Goal: Transaction & Acquisition: Purchase product/service

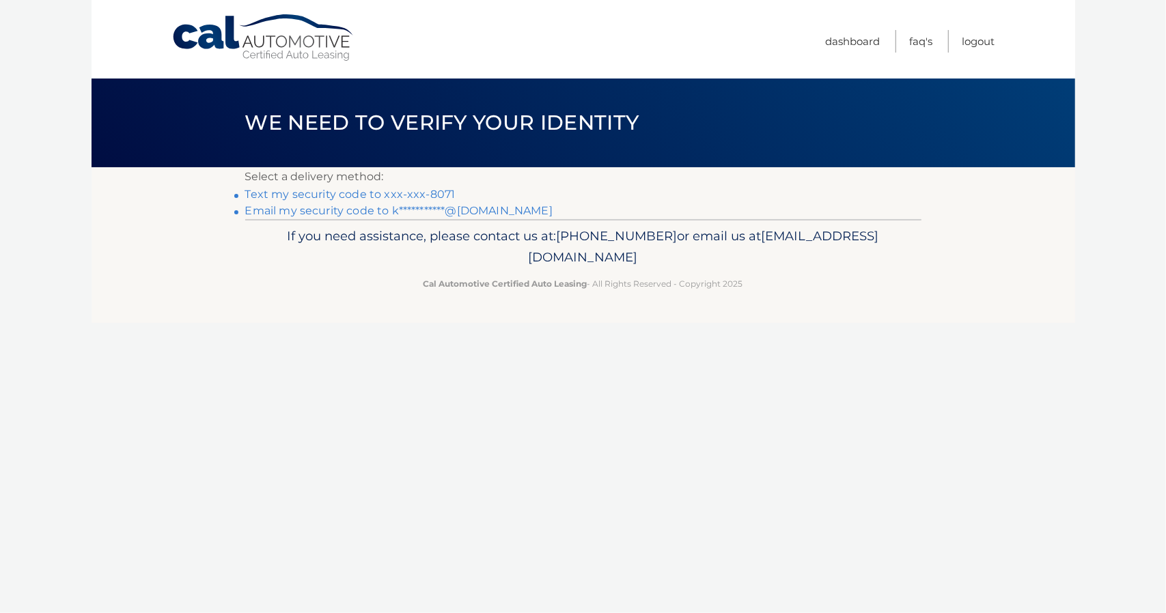
click at [436, 189] on link "Text my security code to xxx-xxx-8071" at bounding box center [350, 194] width 210 height 13
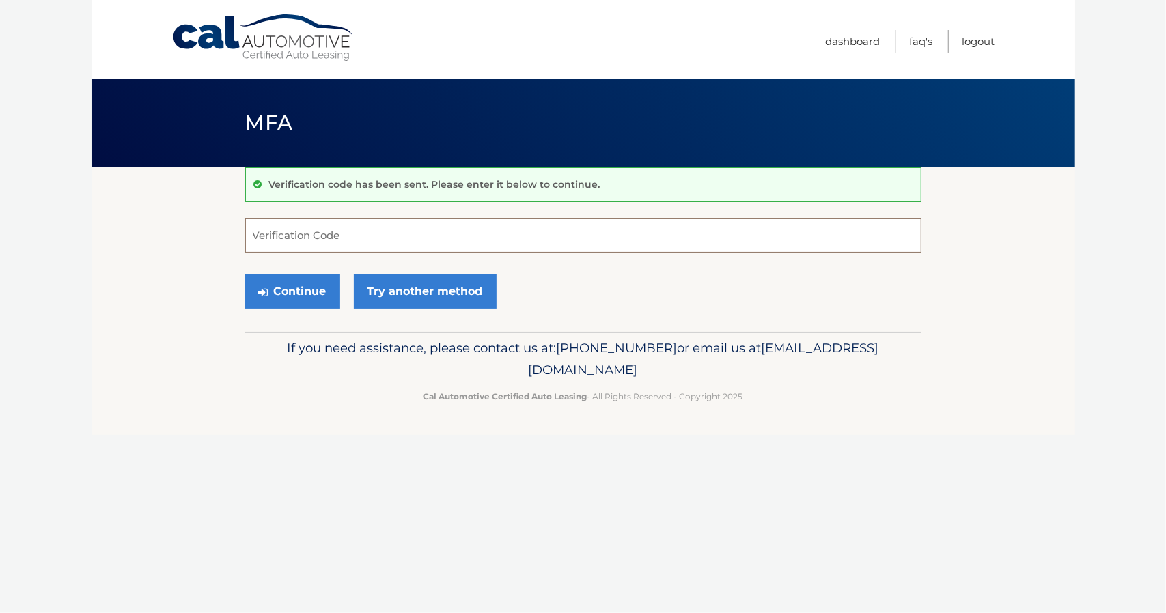
click at [346, 229] on input "Verification Code" at bounding box center [583, 236] width 676 height 34
type input "304256"
click at [310, 289] on button "Continue" at bounding box center [292, 292] width 95 height 34
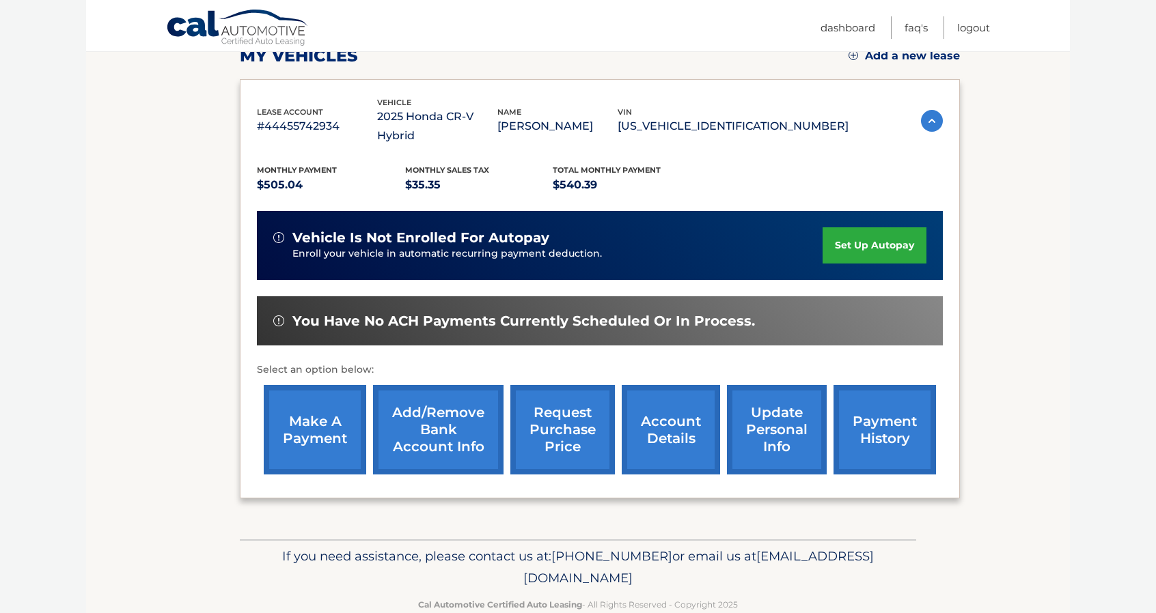
scroll to position [205, 0]
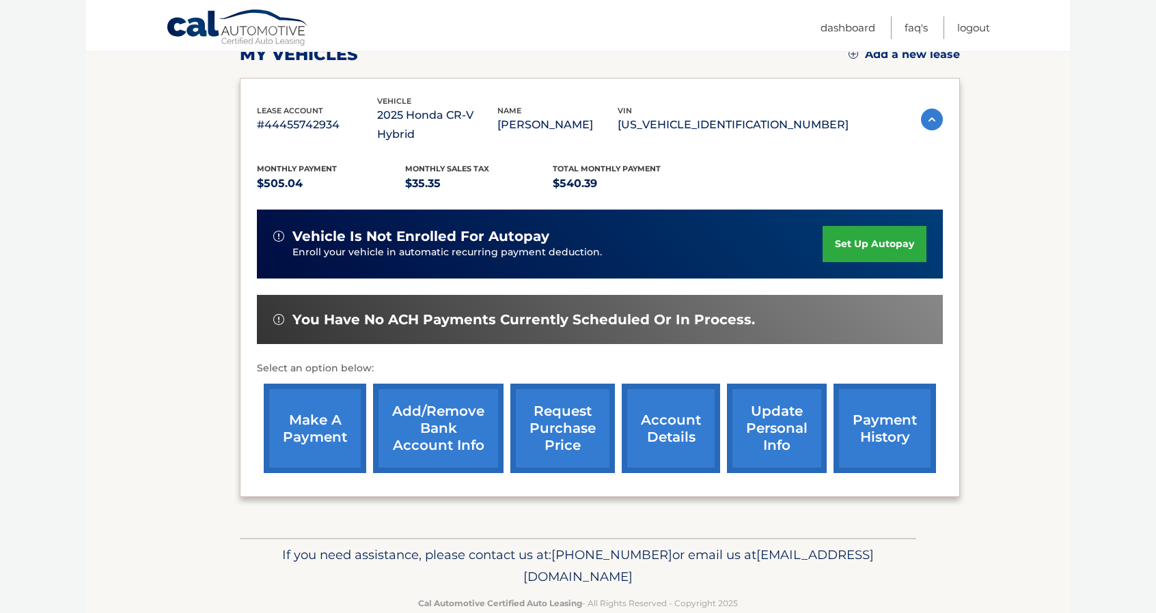
click at [321, 423] on link "make a payment" at bounding box center [315, 428] width 102 height 89
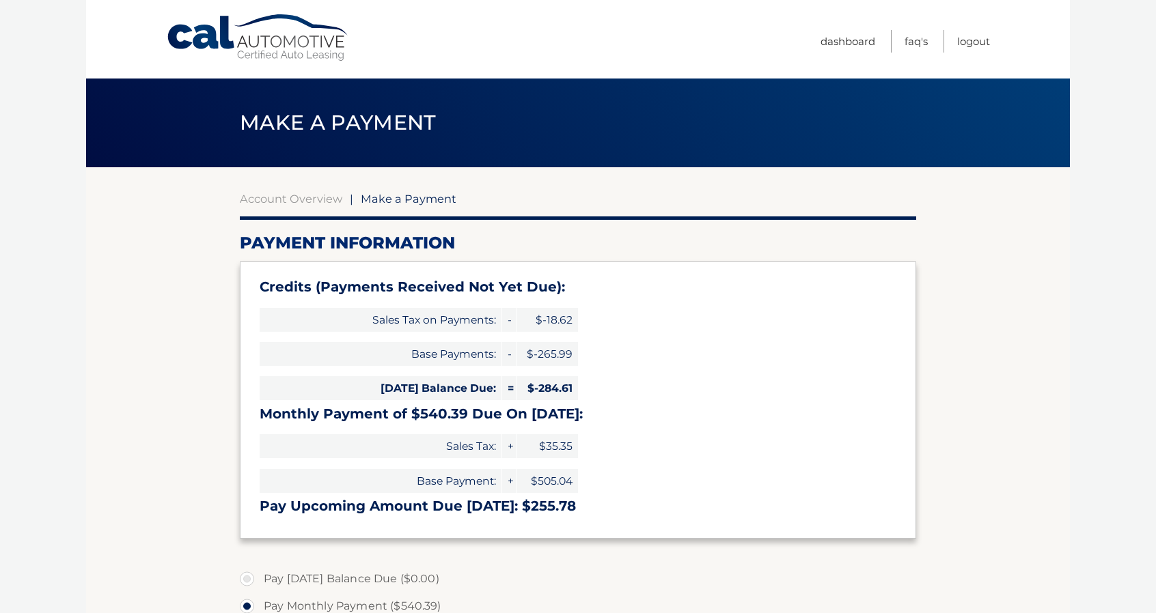
select select "MGMzNWQ1OGYtMGY5ZC00NDk0LWIxMWYtMzU5Yzg1ZTlmZjNj"
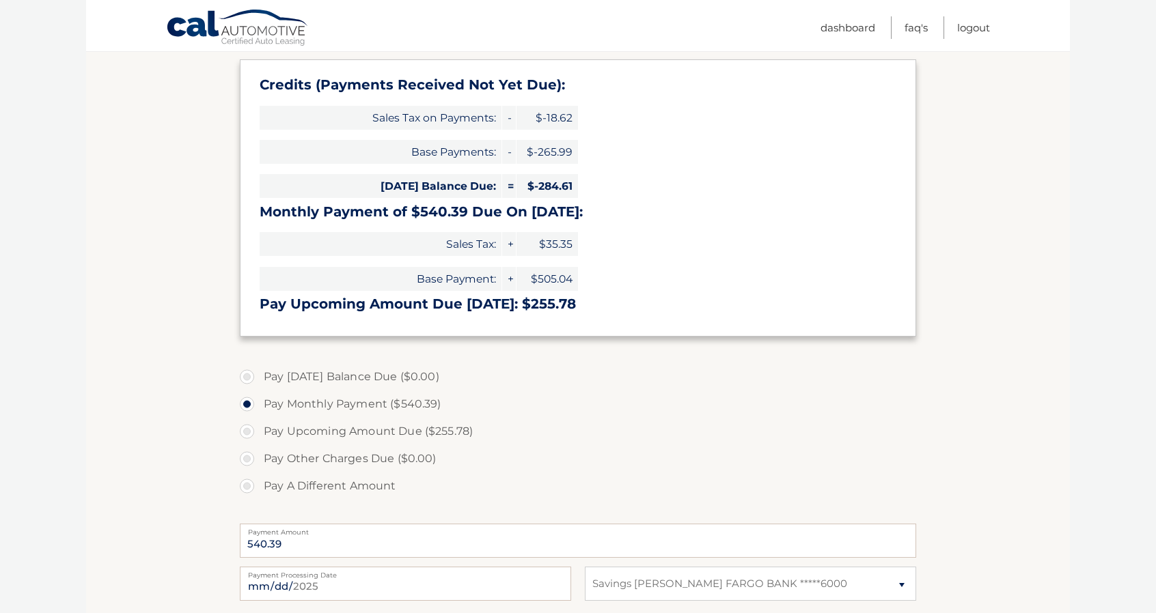
scroll to position [205, 0]
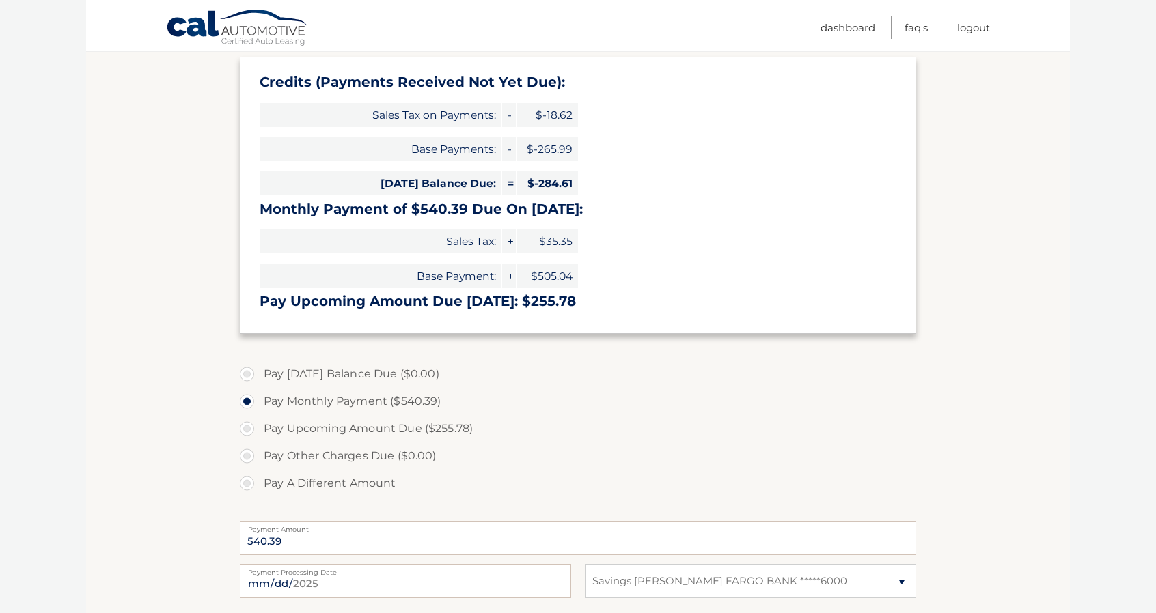
click at [249, 484] on label "Pay A Different Amount" at bounding box center [578, 483] width 676 height 27
click at [249, 484] on input "Pay A Different Amount" at bounding box center [252, 481] width 14 height 22
radio input "true"
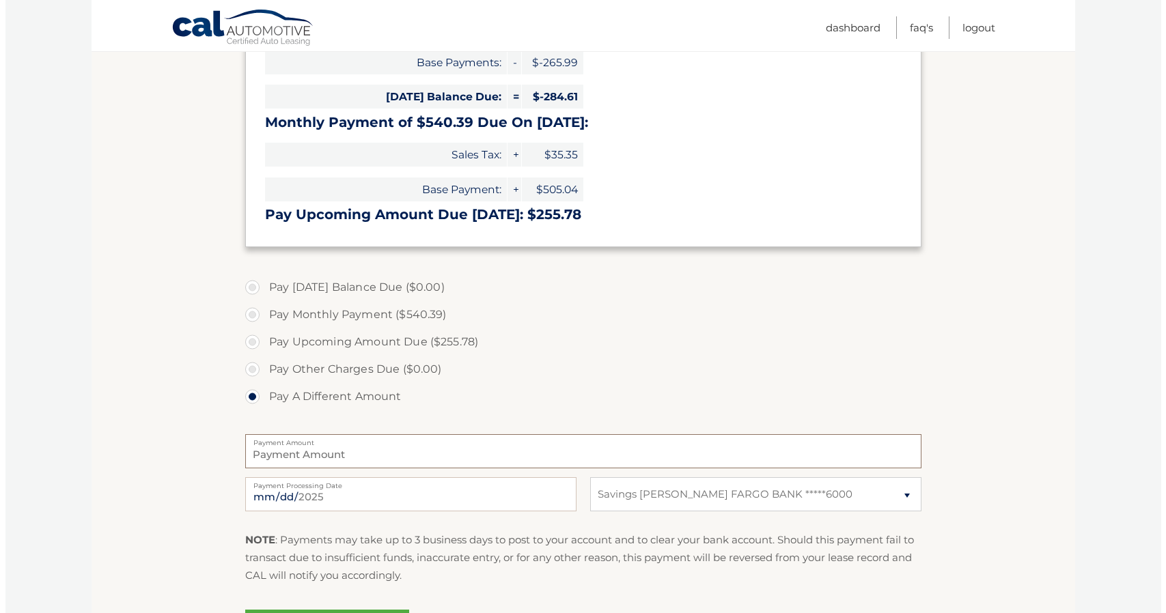
scroll to position [341, 0]
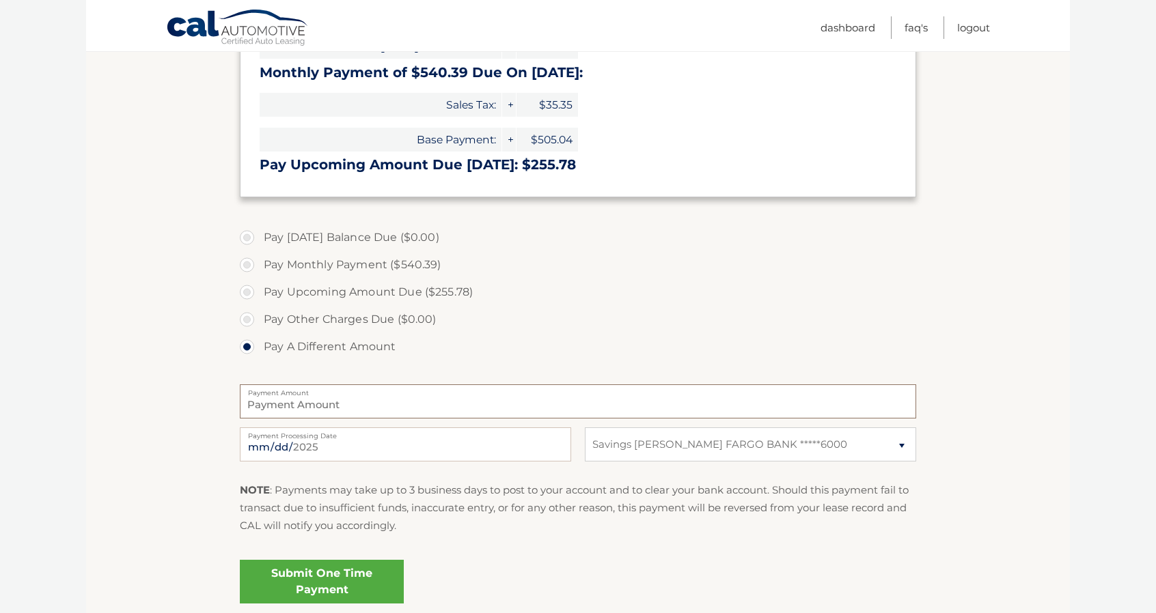
click at [303, 411] on input "Payment Amount" at bounding box center [578, 401] width 676 height 34
type input "140.00"
click at [315, 580] on link "Submit One Time Payment" at bounding box center [322, 582] width 164 height 44
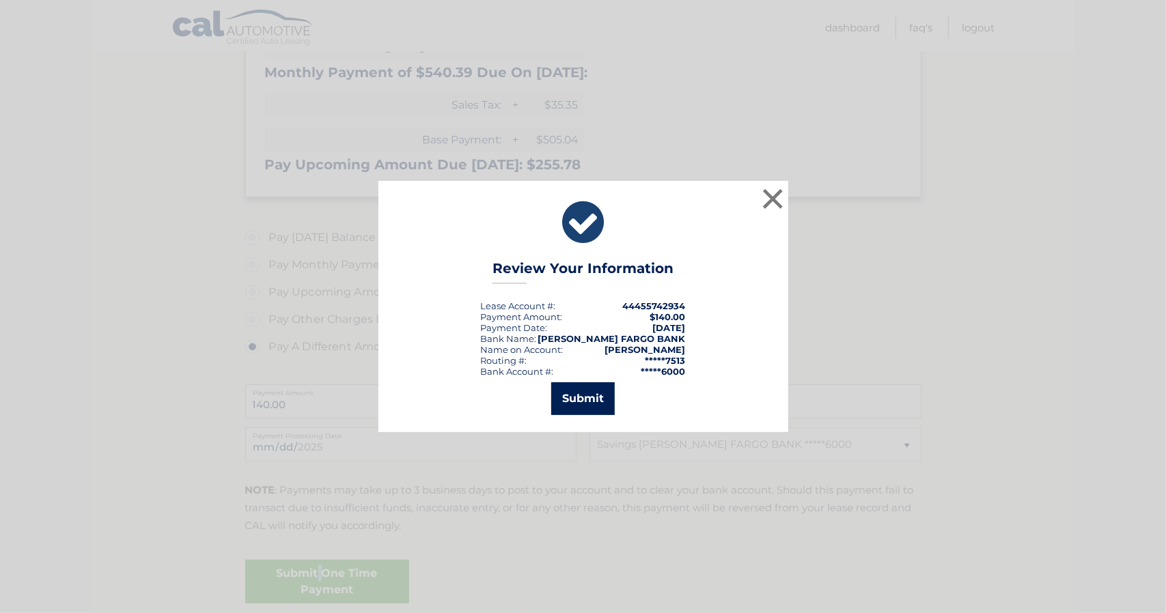
click at [567, 391] on button "Submit" at bounding box center [583, 398] width 64 height 33
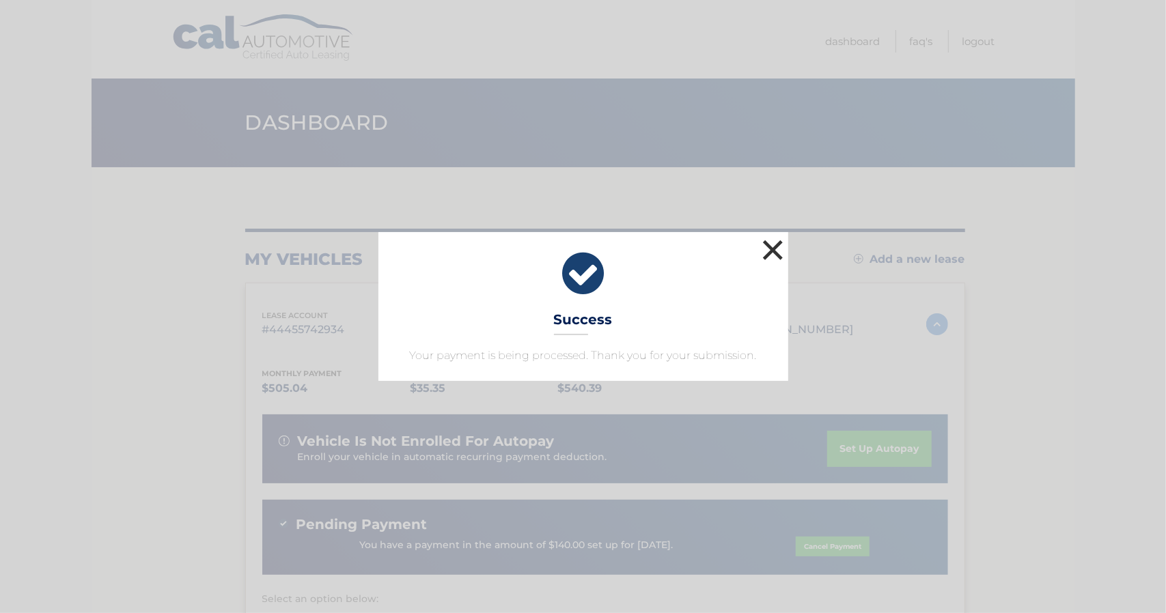
click at [769, 255] on button "×" at bounding box center [772, 249] width 27 height 27
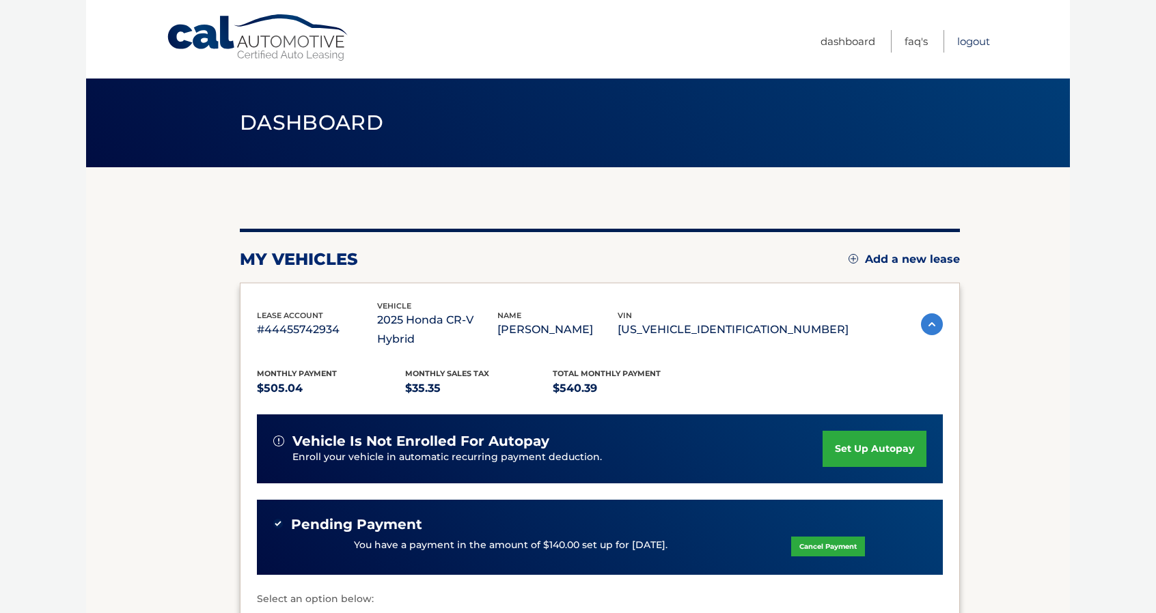
click at [975, 40] on link "Logout" at bounding box center [973, 41] width 33 height 23
